Goal: Information Seeking & Learning: Check status

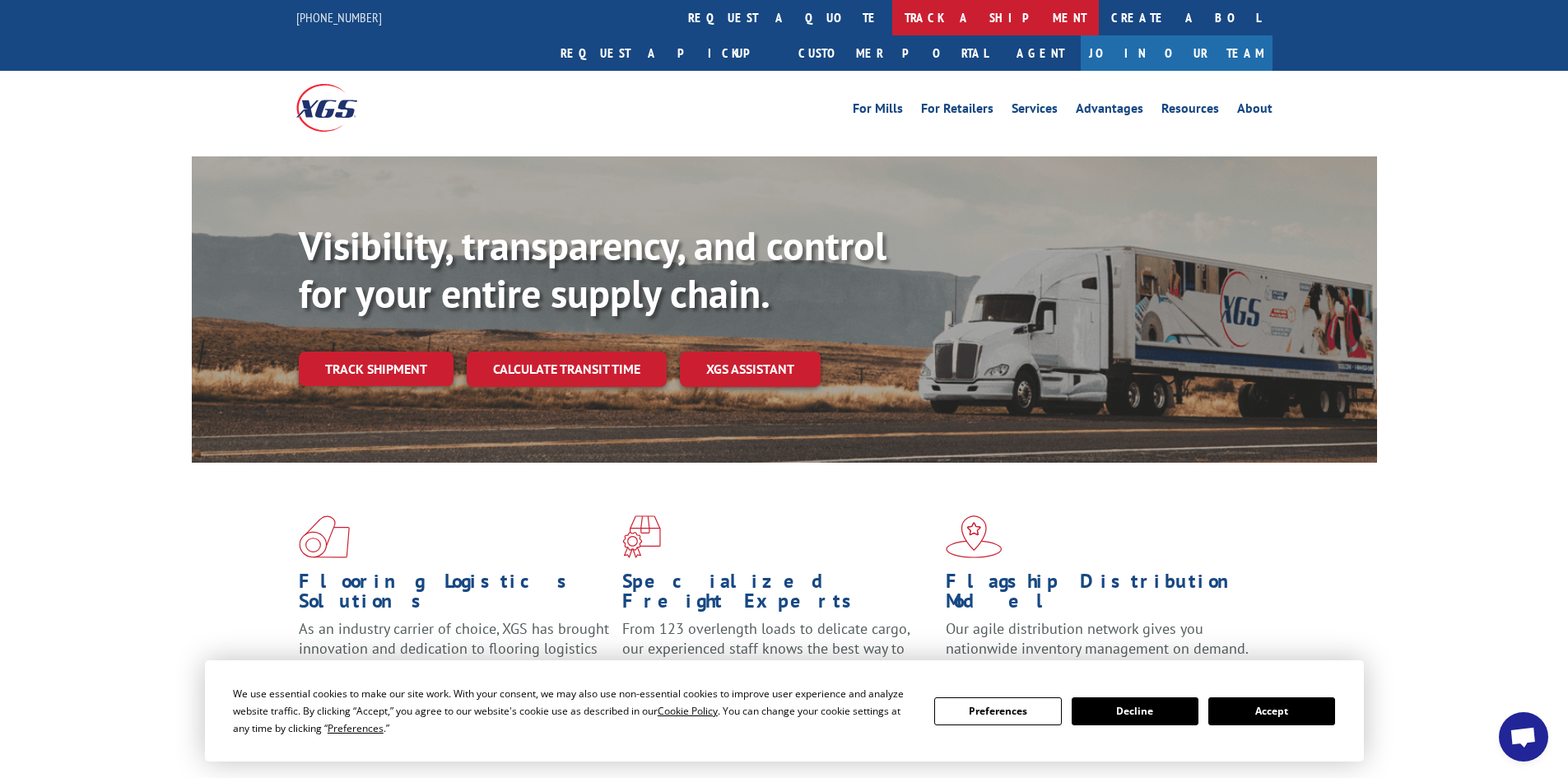
drag, startPoint x: 745, startPoint y: 14, endPoint x: 600, endPoint y: 126, distance: 183.2
click at [892, 15] on link "track a shipment" at bounding box center [995, 17] width 206 height 36
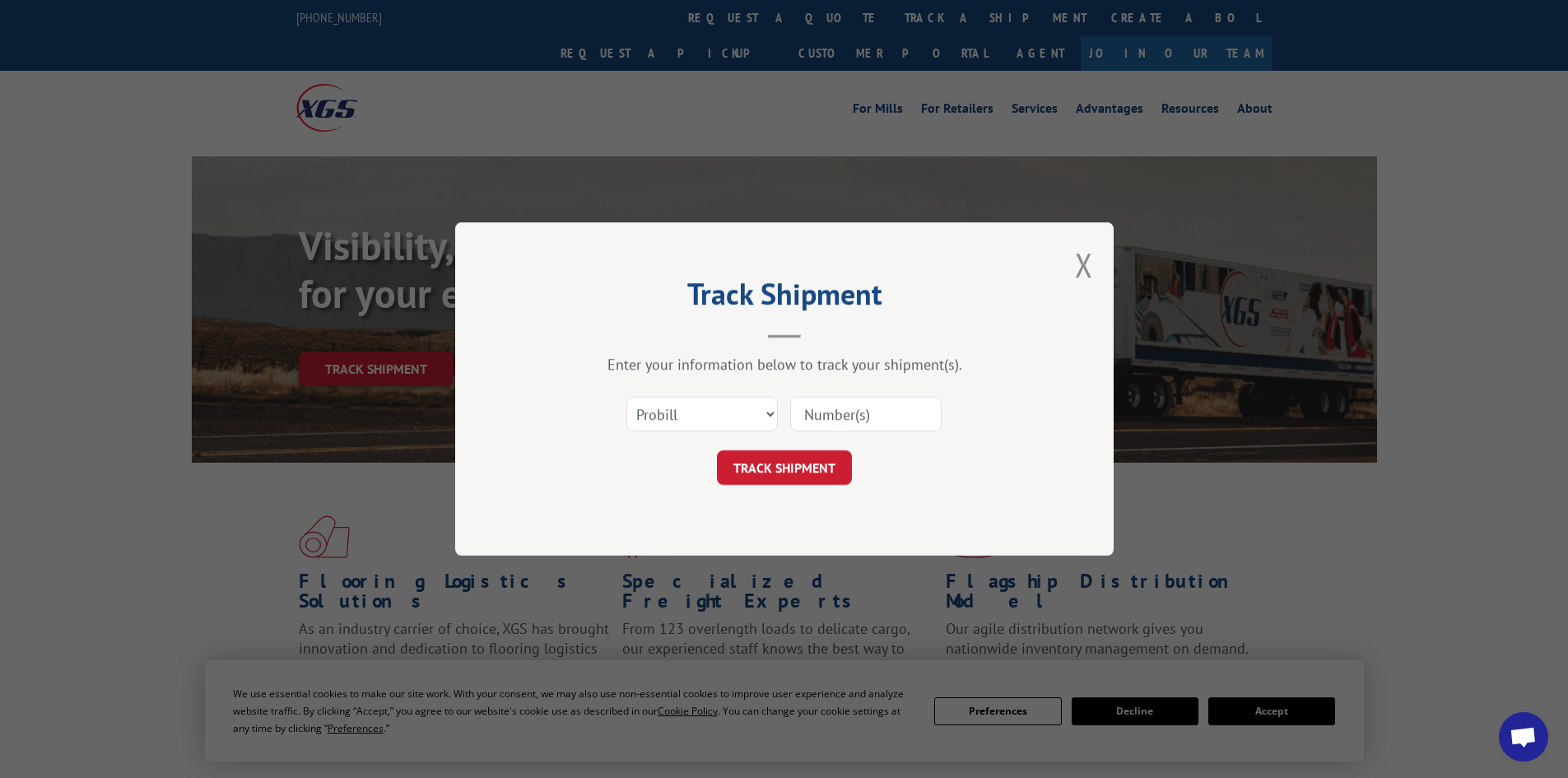
click at [839, 414] on input at bounding box center [866, 415] width 151 height 35
paste input "17521043"
type input "17521043"
click at [809, 466] on button "TRACK SHIPMENT" at bounding box center [784, 468] width 135 height 35
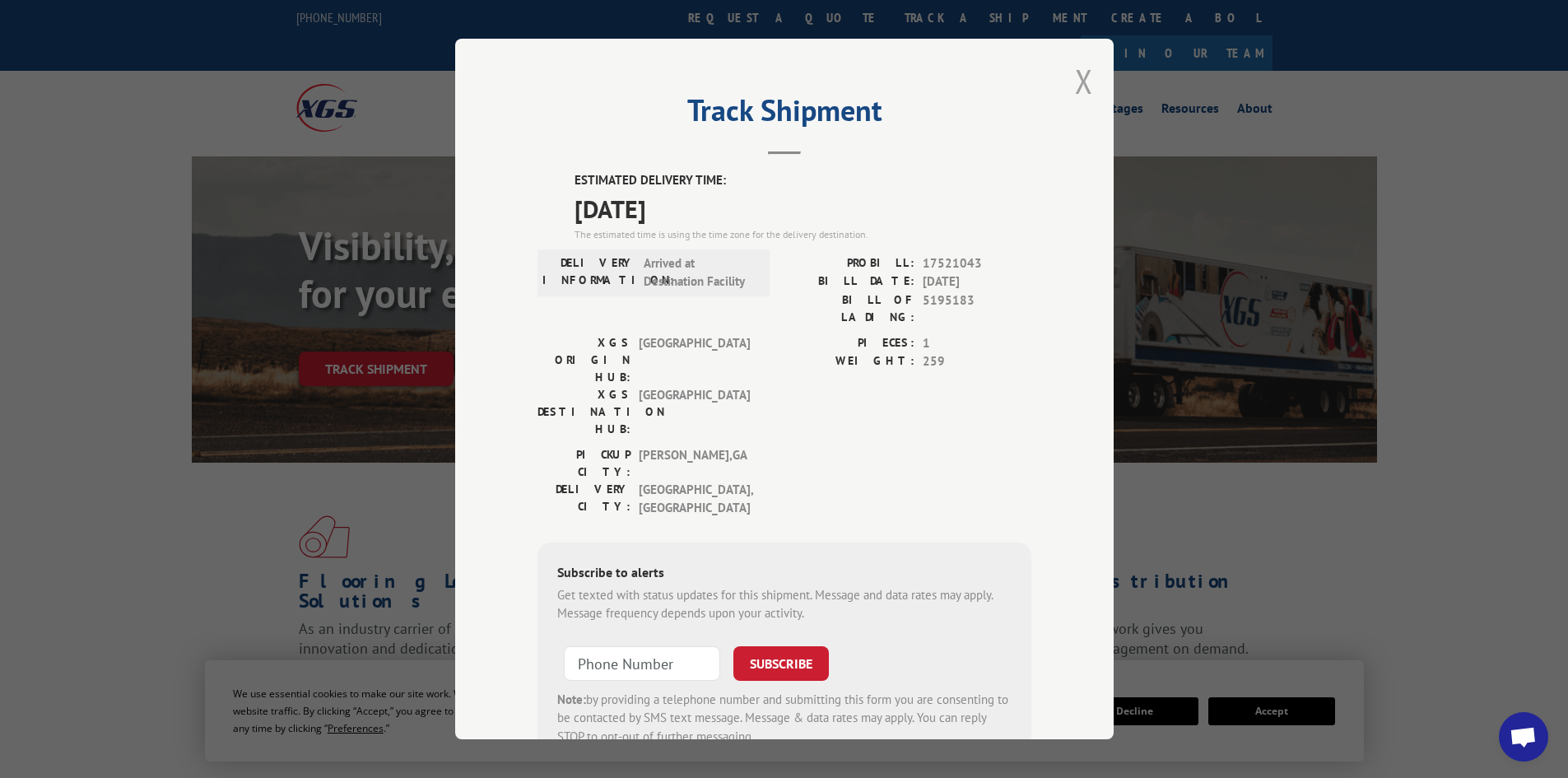
click at [1075, 83] on button "Close modal" at bounding box center [1084, 80] width 18 height 44
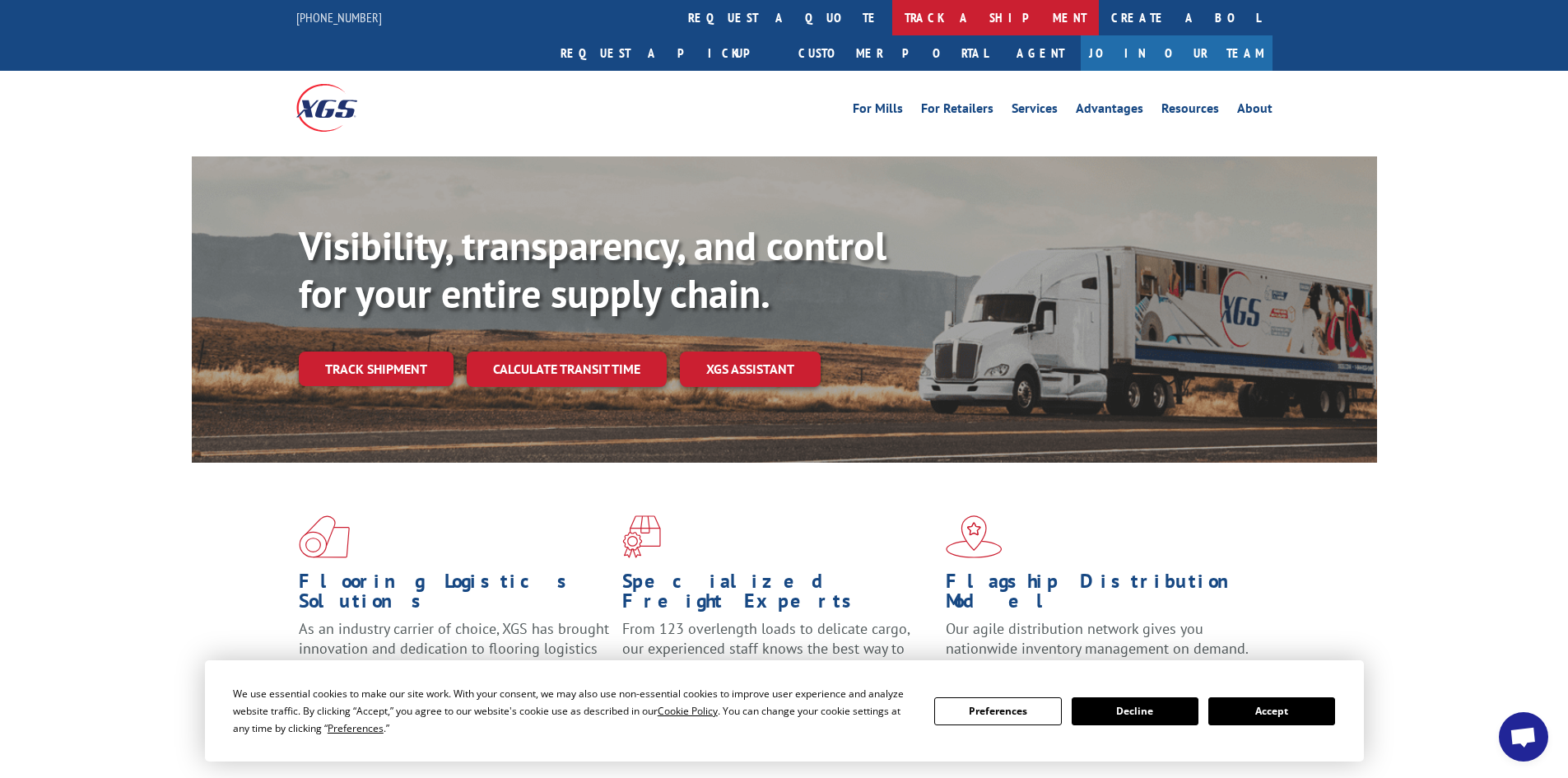
click at [892, 15] on link "track a shipment" at bounding box center [995, 17] width 206 height 36
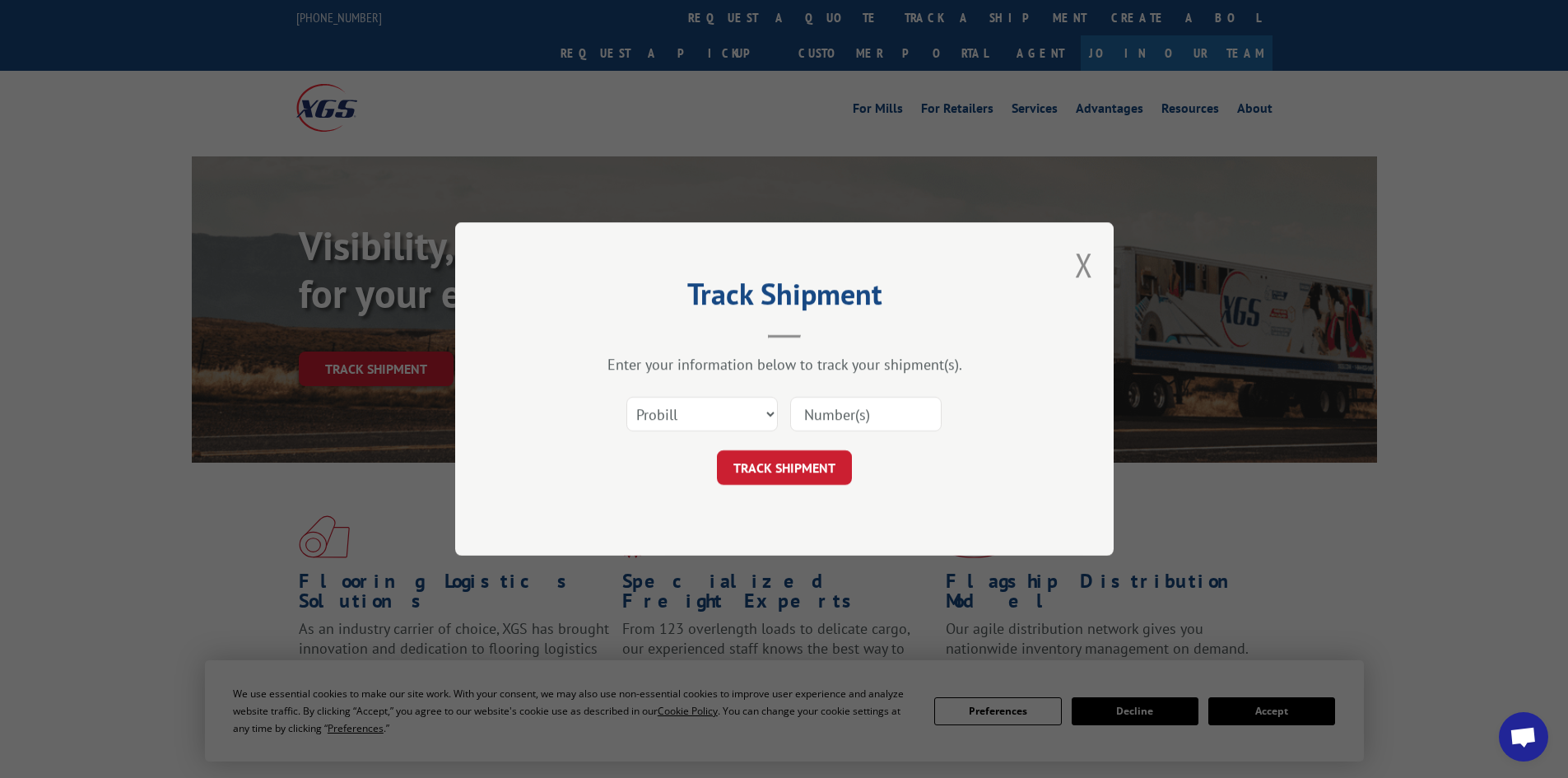
click at [822, 412] on input at bounding box center [866, 415] width 151 height 35
paste input "17521043"
type input "17521043"
click at [791, 467] on button "TRACK SHIPMENT" at bounding box center [784, 468] width 135 height 35
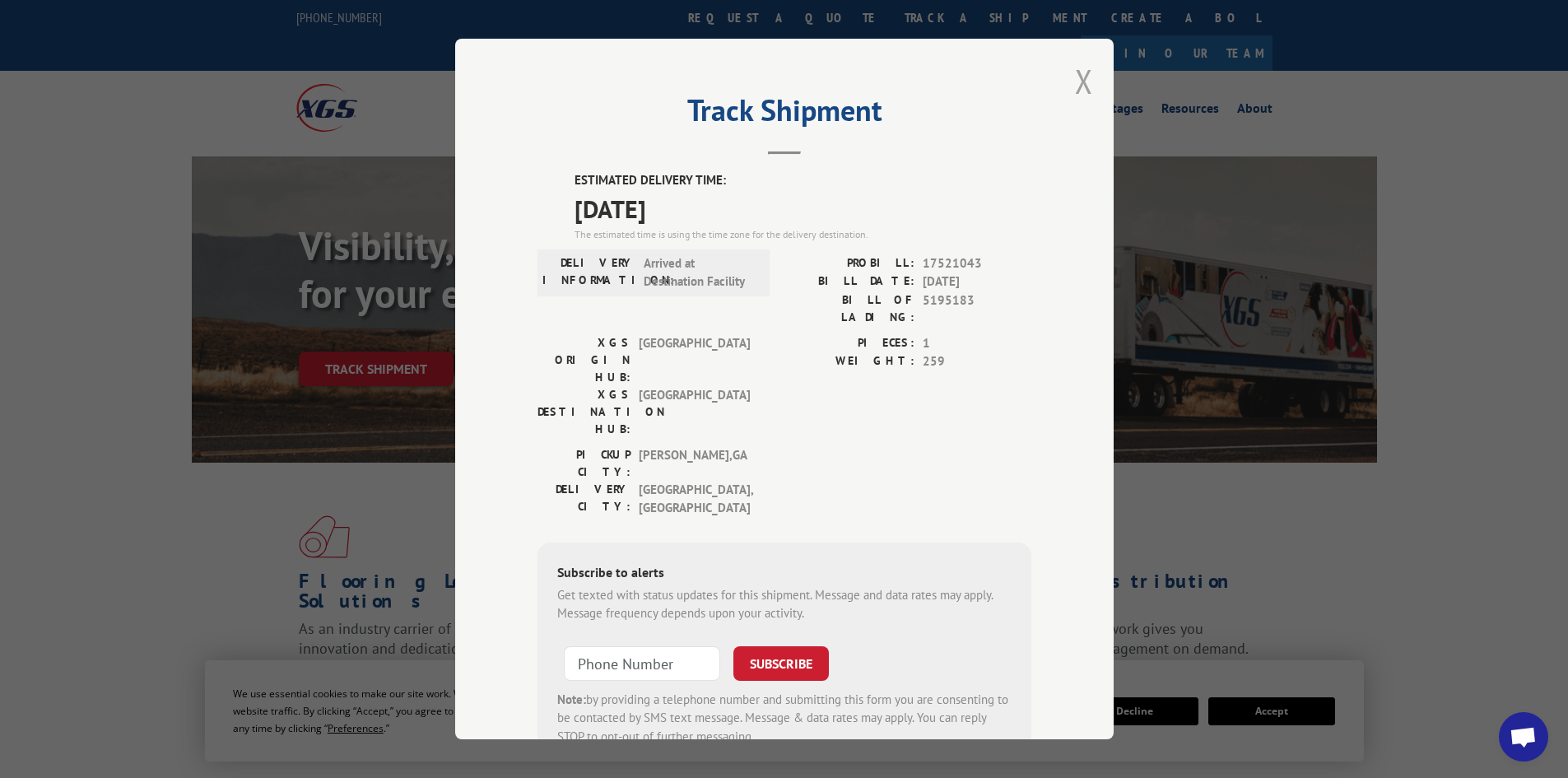
click at [1075, 83] on button "Close modal" at bounding box center [1084, 80] width 18 height 44
